Goal: Information Seeking & Learning: Learn about a topic

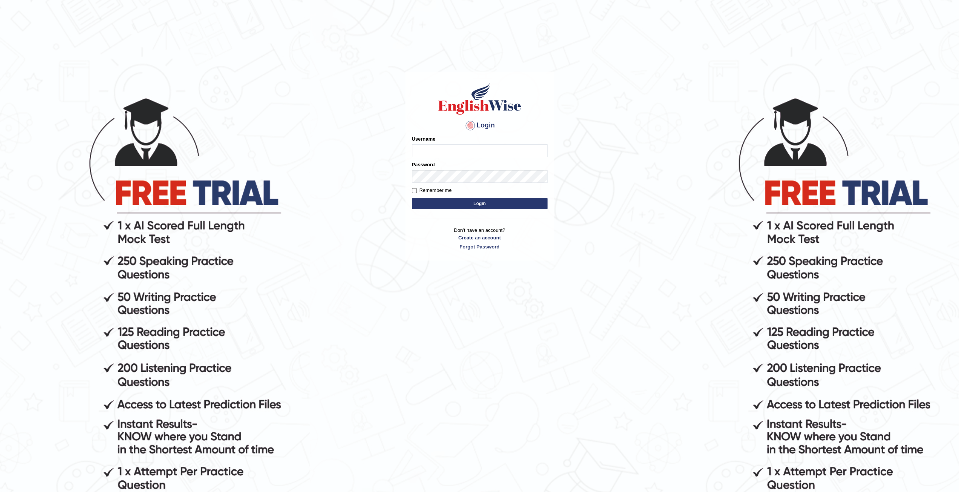
type input "zaryab_chandio"
click at [412, 198] on button "Login" at bounding box center [480, 203] width 136 height 11
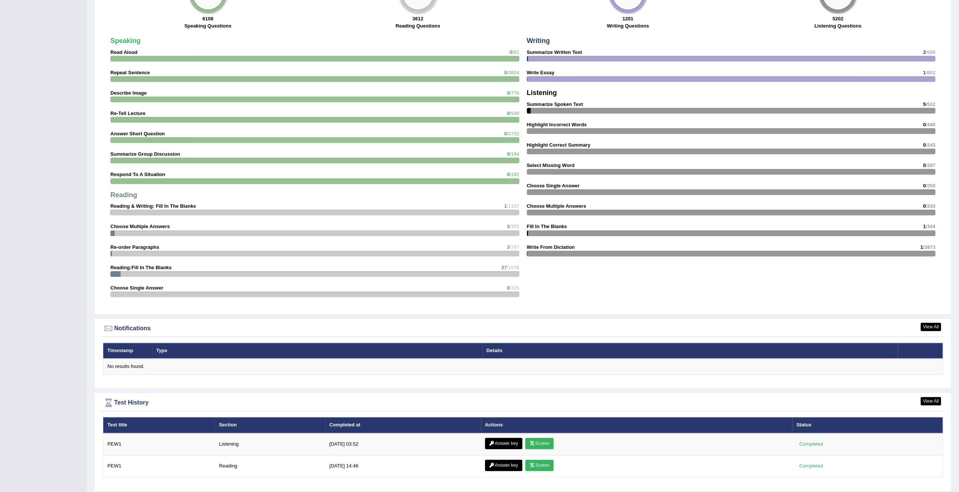
scroll to position [670, 0]
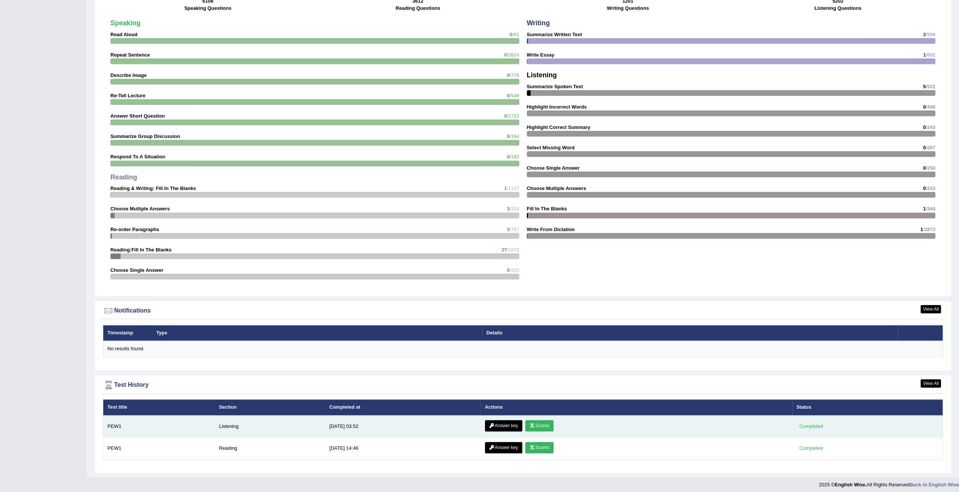
click at [531, 423] on icon at bounding box center [532, 425] width 6 height 5
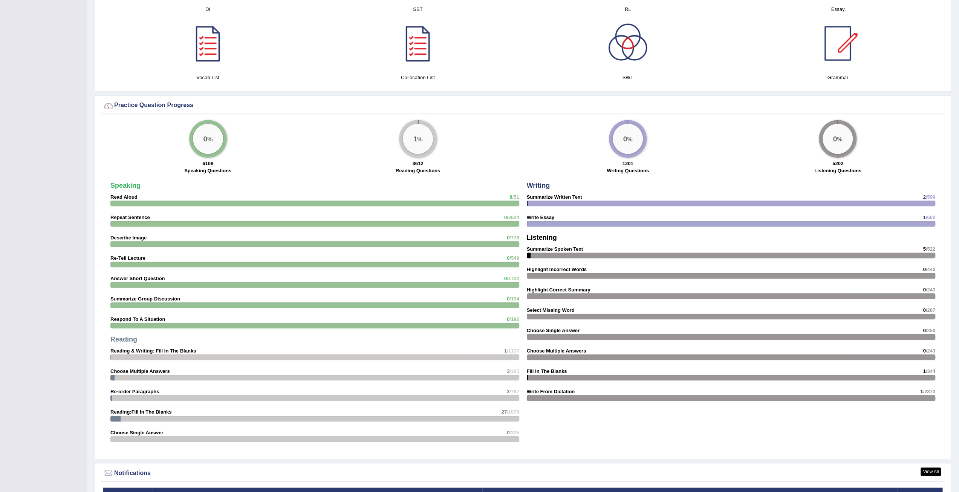
scroll to position [622, 0]
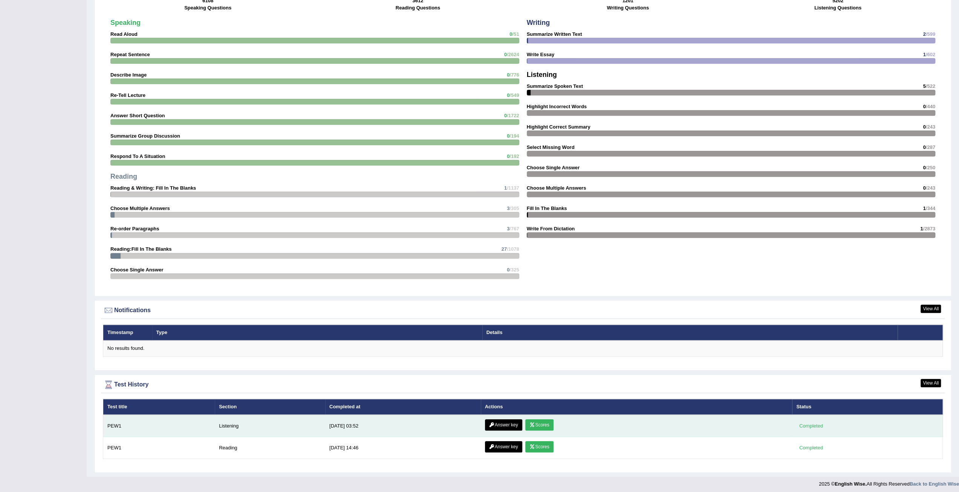
click at [508, 423] on link "Answer key" at bounding box center [503, 424] width 37 height 11
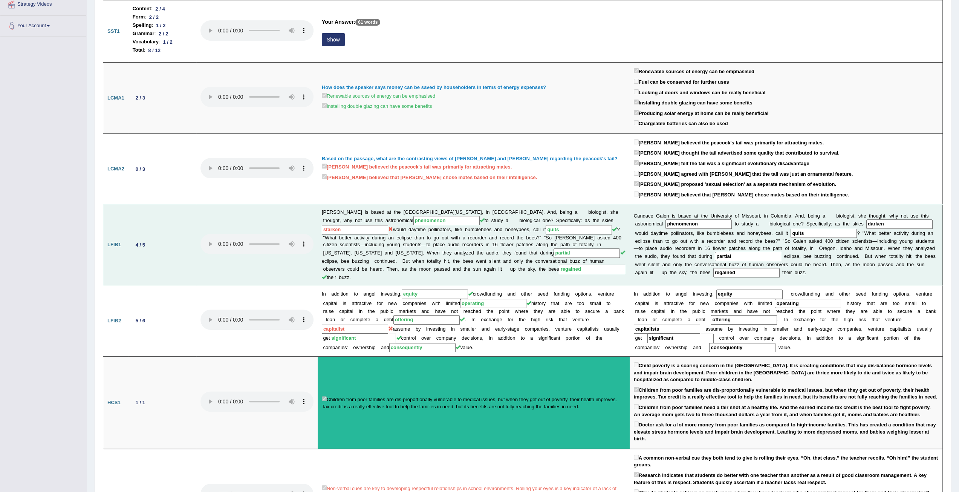
scroll to position [188, 0]
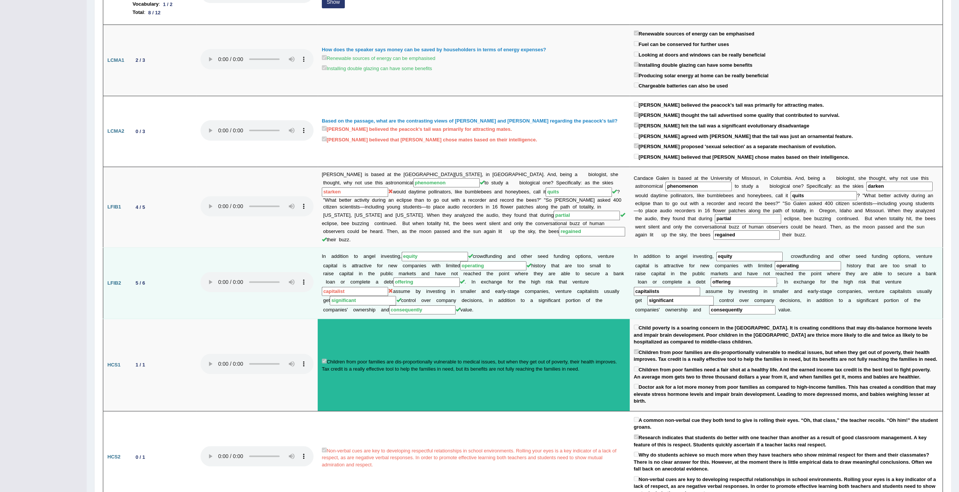
click at [388, 287] on input "capitalist" at bounding box center [355, 291] width 66 height 9
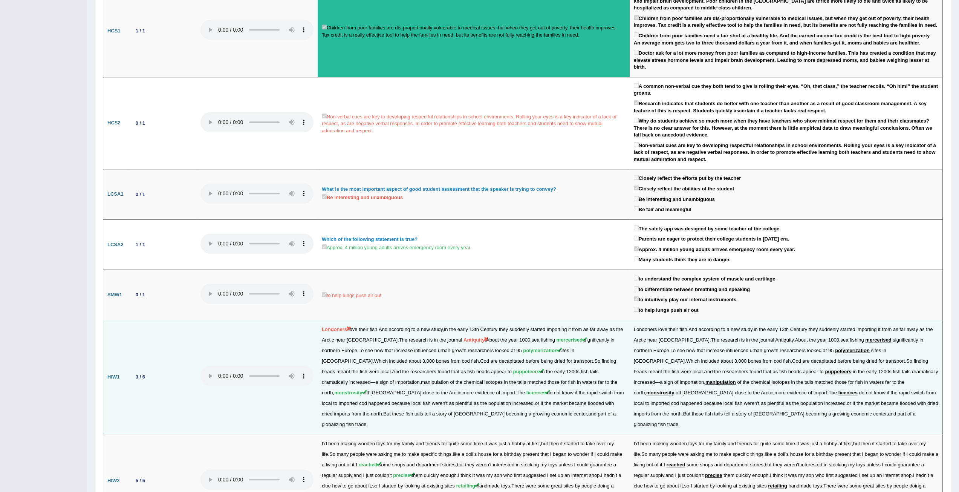
scroll to position [641, 0]
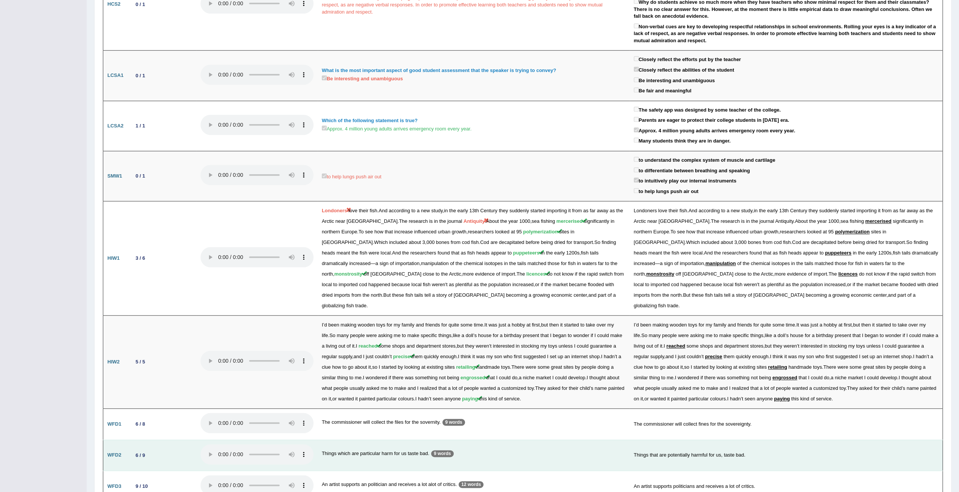
click at [137, 451] on div "6 / 9" at bounding box center [140, 455] width 15 height 8
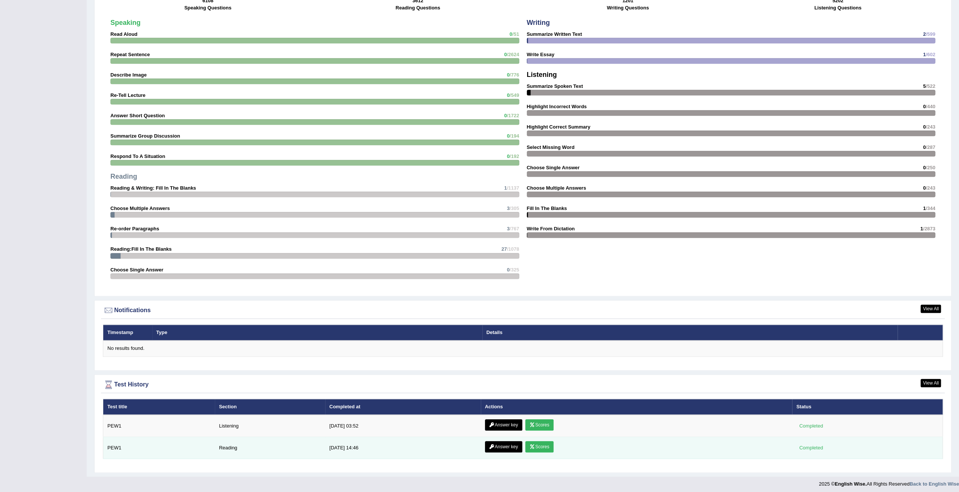
click at [503, 445] on link "Answer key" at bounding box center [503, 446] width 37 height 11
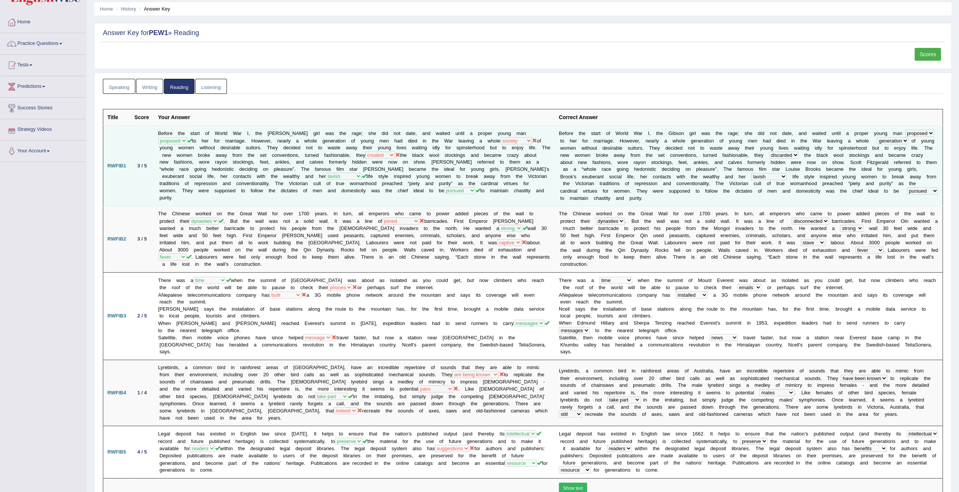
scroll to position [38, 0]
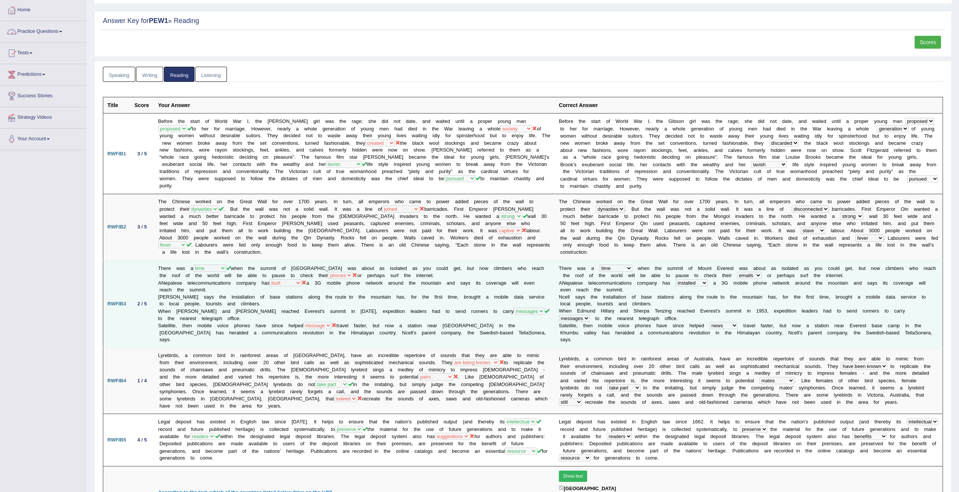
drag, startPoint x: 217, startPoint y: 135, endPoint x: 454, endPoint y: 302, distance: 289.0
click at [686, 294] on b "n" at bounding box center [687, 297] width 3 height 6
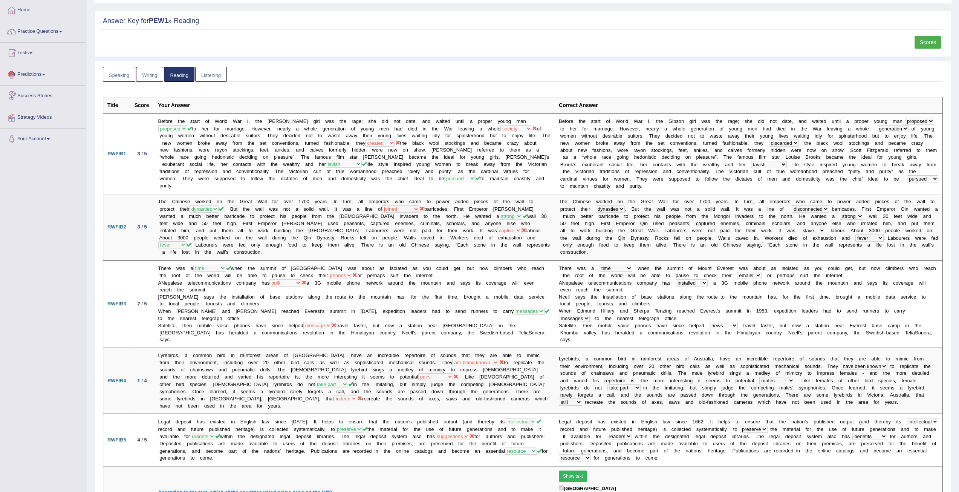
click at [28, 55] on link "Tests" at bounding box center [43, 52] width 86 height 19
click at [29, 58] on link "Tests" at bounding box center [42, 52] width 84 height 19
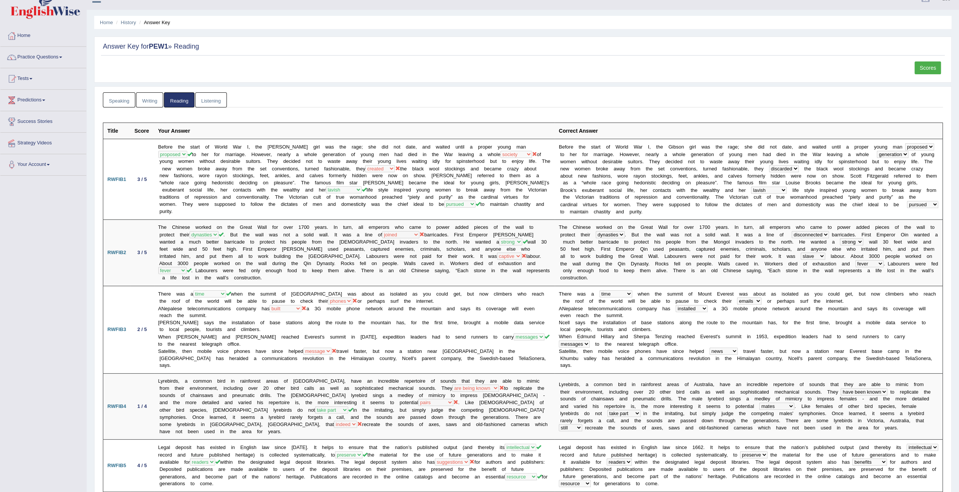
scroll to position [0, 0]
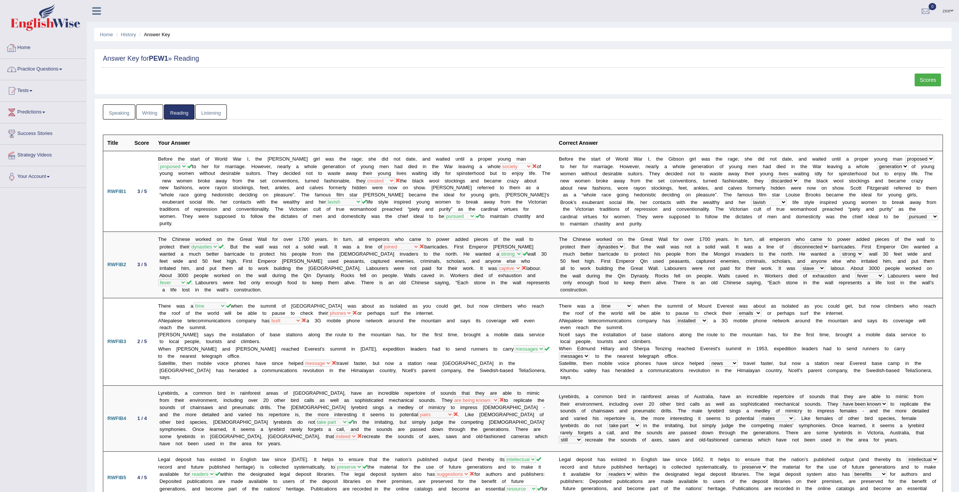
click at [28, 52] on link "Home" at bounding box center [43, 46] width 86 height 19
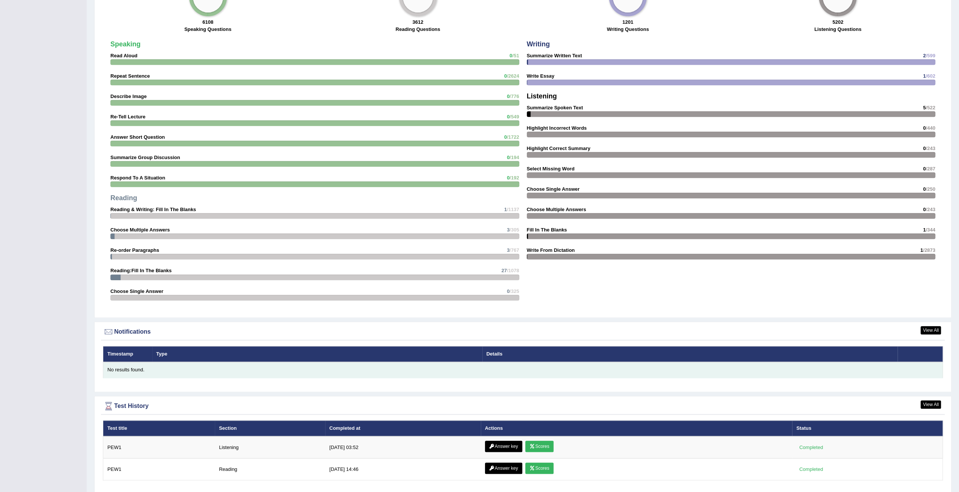
scroll to position [622, 0]
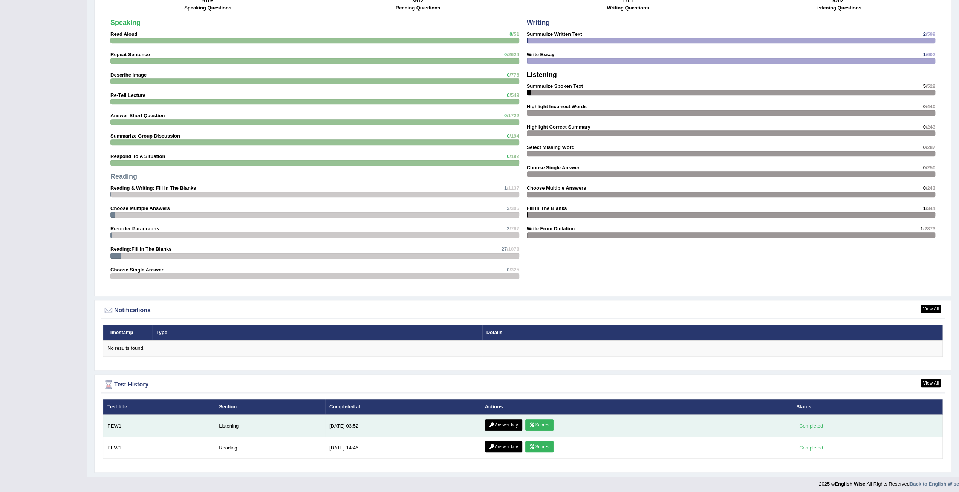
click at [530, 422] on icon at bounding box center [532, 424] width 6 height 5
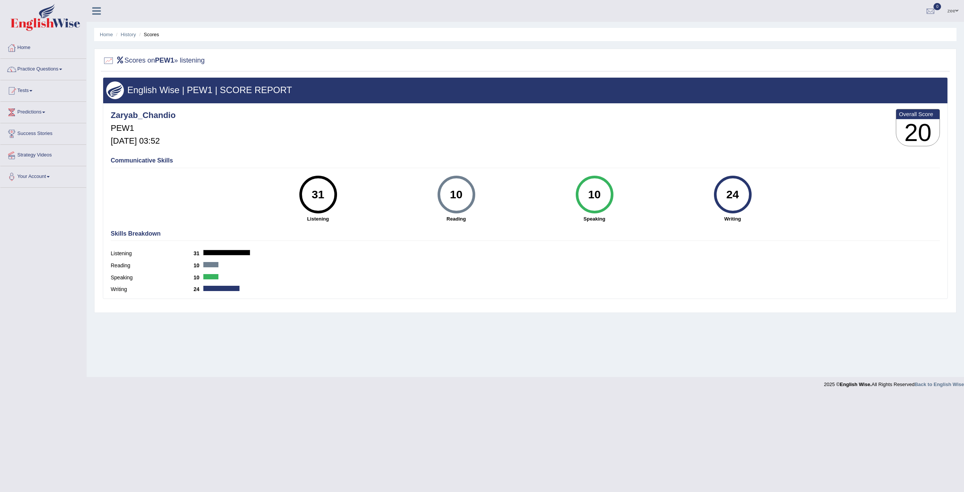
drag, startPoint x: 727, startPoint y: 190, endPoint x: 755, endPoint y: 190, distance: 27.9
click at [755, 190] on div "24 Writing" at bounding box center [733, 199] width 138 height 47
click at [779, 197] on div "24 Writing" at bounding box center [733, 199] width 138 height 47
click at [35, 95] on link "Tests" at bounding box center [43, 89] width 86 height 19
click at [44, 69] on link "Practice Questions" at bounding box center [43, 68] width 86 height 19
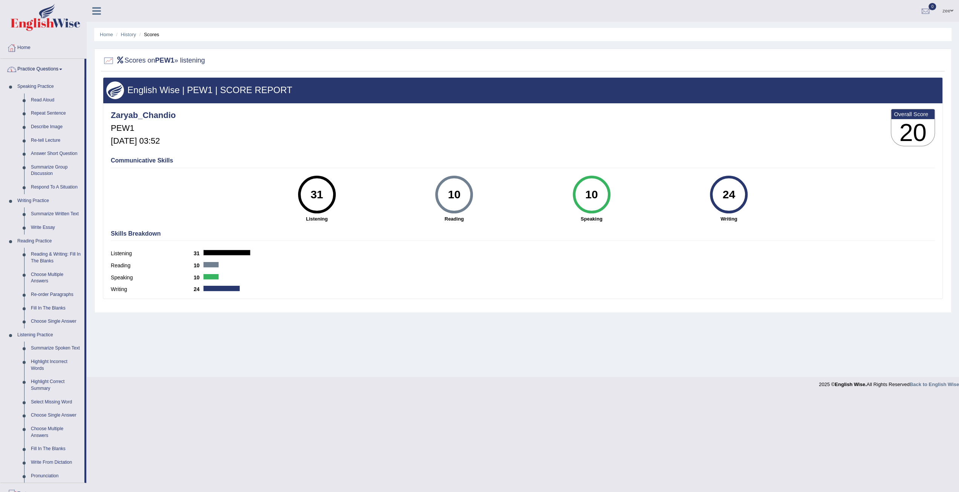
click at [47, 67] on link "Practice Questions" at bounding box center [42, 68] width 84 height 19
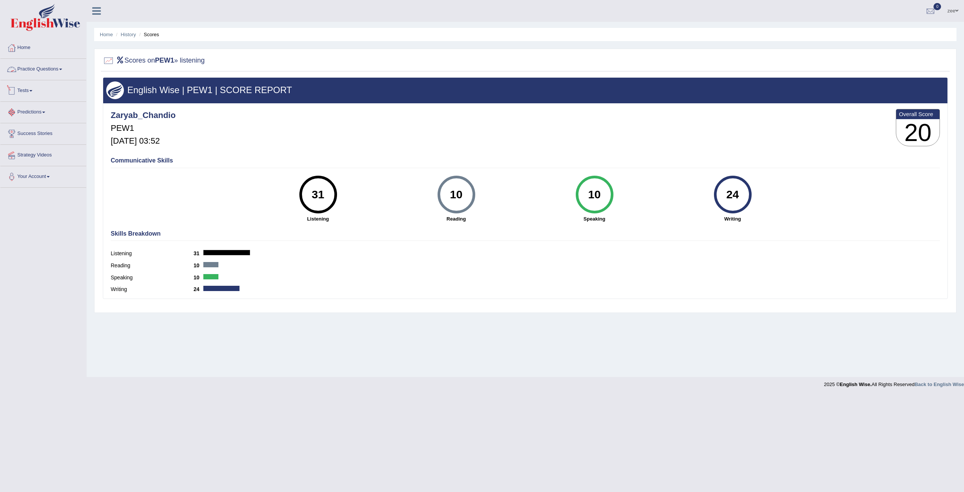
click at [38, 90] on link "Tests" at bounding box center [43, 89] width 86 height 19
click at [48, 108] on link "Take Practice Sectional Test" at bounding box center [49, 108] width 70 height 14
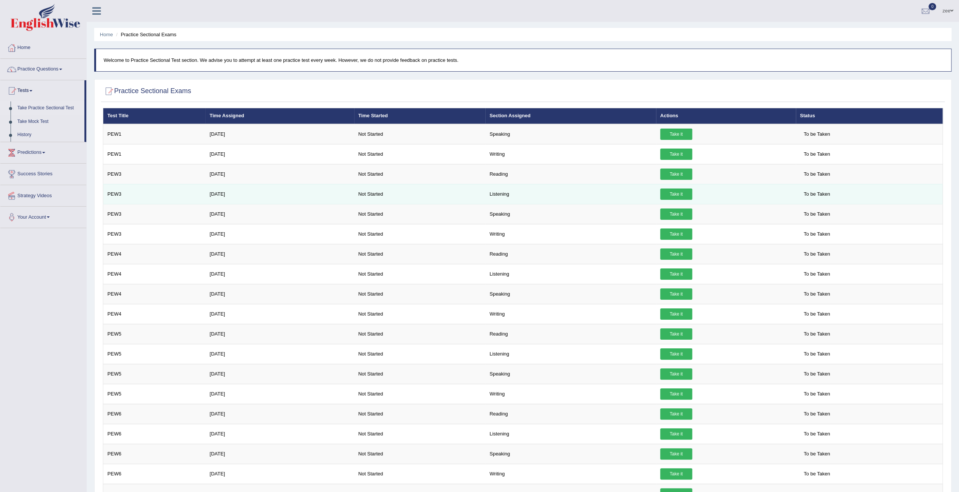
click at [662, 195] on link "Take it" at bounding box center [676, 193] width 32 height 11
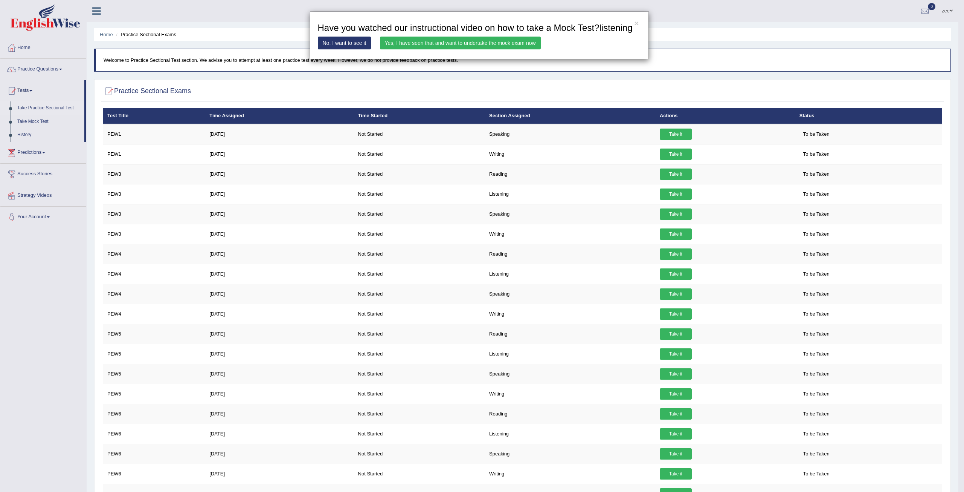
click at [445, 41] on link "Yes, I have seen that and want to undertake the mock exam now" at bounding box center [460, 43] width 161 height 13
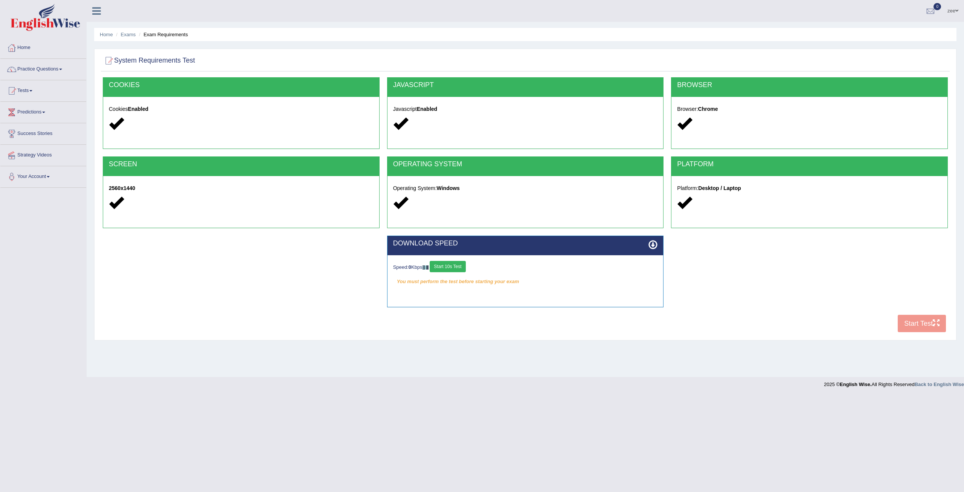
click at [463, 261] on button "Start 10s Test" at bounding box center [448, 266] width 36 height 11
click at [921, 323] on button "Start Test" at bounding box center [922, 323] width 48 height 17
